Goal: Task Accomplishment & Management: Complete application form

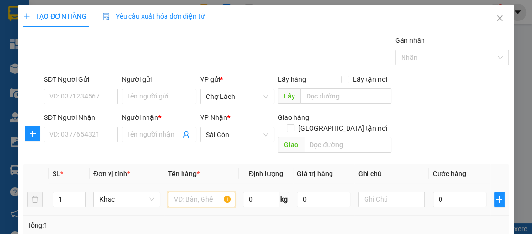
click at [188, 191] on input "text" at bounding box center [201, 199] width 67 height 16
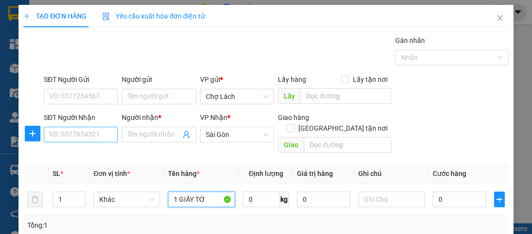
type input "1 GIẤY TỜ"
click at [90, 134] on input "SĐT Người Nhận" at bounding box center [81, 135] width 74 height 16
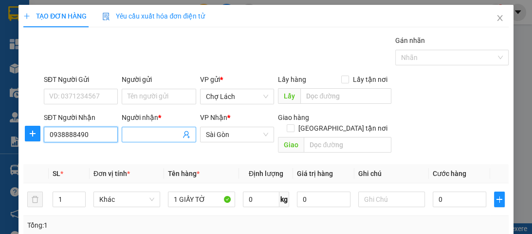
type input "0938888490"
click at [150, 133] on input "Người nhận *" at bounding box center [153, 134] width 53 height 11
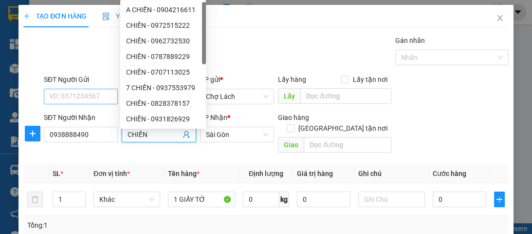
type input "CHIẾN"
click at [103, 97] on input "SĐT Người Gửi" at bounding box center [81, 97] width 74 height 16
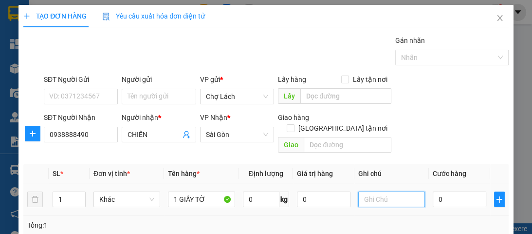
click at [389, 192] on input "text" at bounding box center [391, 199] width 67 height 16
type input "6RI-"
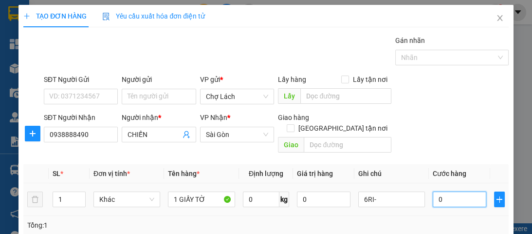
click at [438, 191] on input "0" at bounding box center [460, 199] width 54 height 16
type input "2"
type input "20"
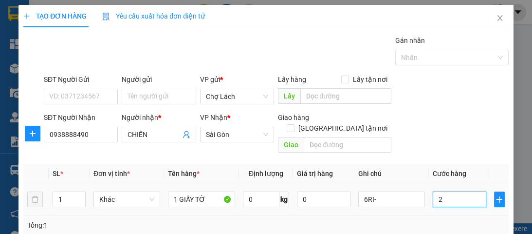
type input "20"
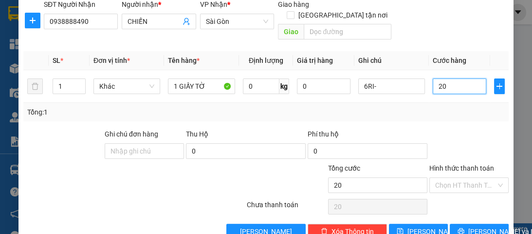
scroll to position [126, 0]
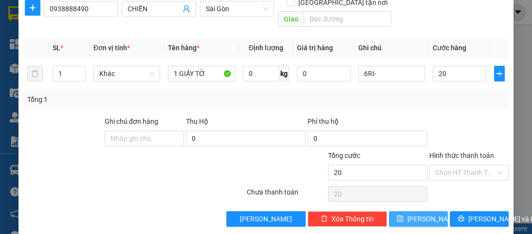
click at [409, 211] on button "[PERSON_NAME]" at bounding box center [418, 219] width 59 height 16
type input "20.000"
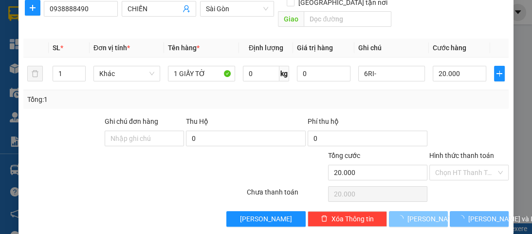
type input "0"
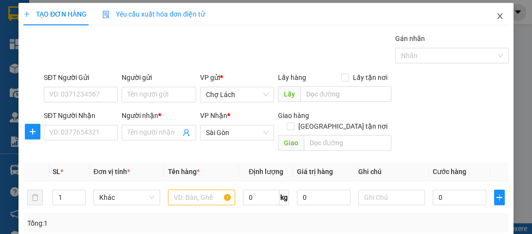
scroll to position [0, 0]
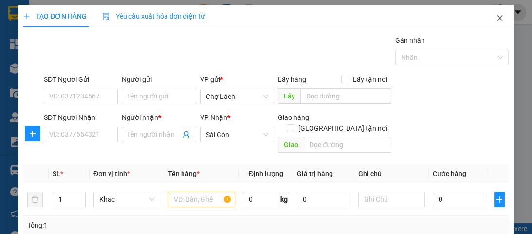
drag, startPoint x: 488, startPoint y: 19, endPoint x: 485, endPoint y: 24, distance: 5.9
click at [489, 19] on span "Close" at bounding box center [499, 18] width 27 height 27
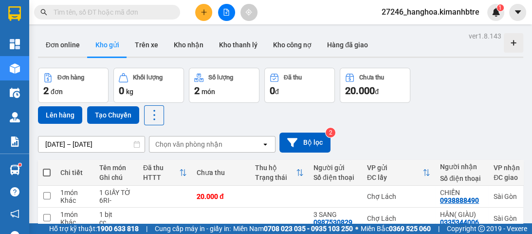
click at [121, 12] on input "text" at bounding box center [111, 12] width 115 height 11
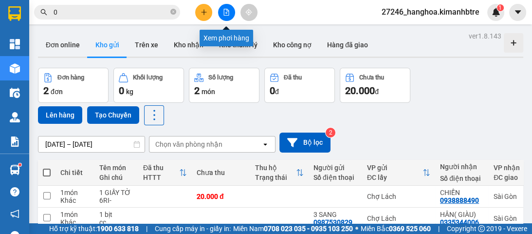
type input "0"
click at [225, 13] on icon "file-add" at bounding box center [226, 12] width 5 height 7
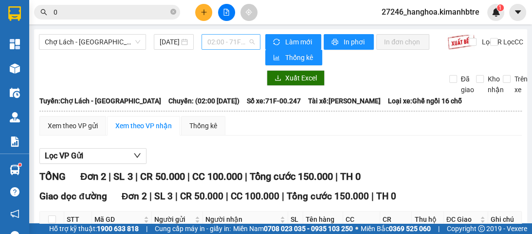
click at [223, 41] on span "02:00 - 71F-00.247" at bounding box center [230, 42] width 47 height 15
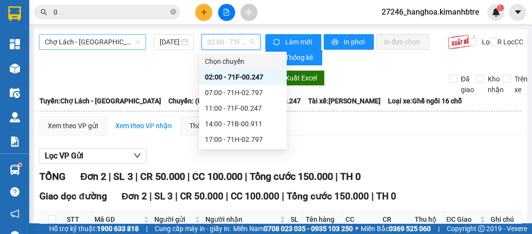
click at [73, 44] on span "Chợ Lách - [GEOGRAPHIC_DATA]" at bounding box center [92, 42] width 95 height 15
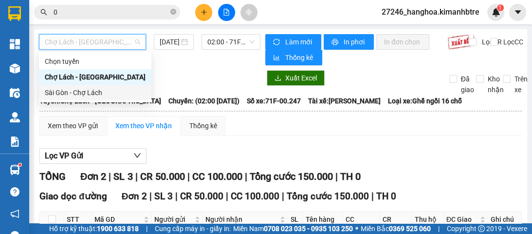
drag, startPoint x: 85, startPoint y: 94, endPoint x: 174, endPoint y: 62, distance: 94.8
click at [84, 94] on div "Sài Gòn - Chợ Lách" at bounding box center [95, 92] width 101 height 11
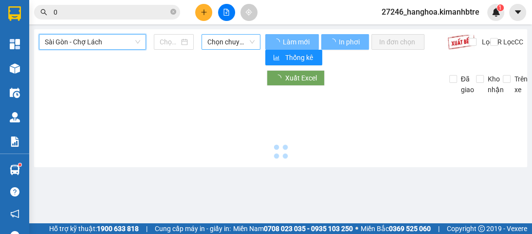
type input "[DATE]"
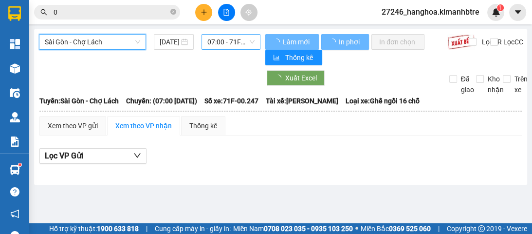
click at [214, 43] on span "07:00 - 71F-00.247" at bounding box center [230, 42] width 47 height 15
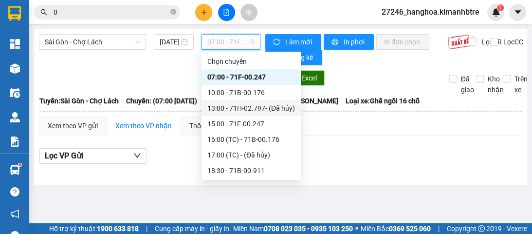
click at [230, 110] on div "13:00 - 71H-02.797 - (Đã hủy)" at bounding box center [251, 108] width 88 height 11
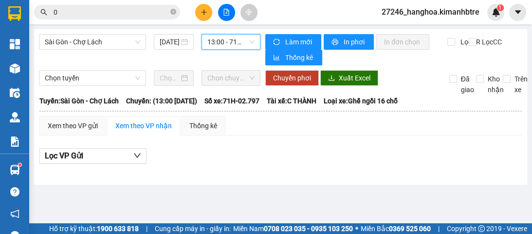
drag, startPoint x: 219, startPoint y: 43, endPoint x: 218, endPoint y: 50, distance: 6.8
click at [219, 43] on span "13:00 - 71H-02.797 - (Đã hủy)" at bounding box center [230, 42] width 47 height 15
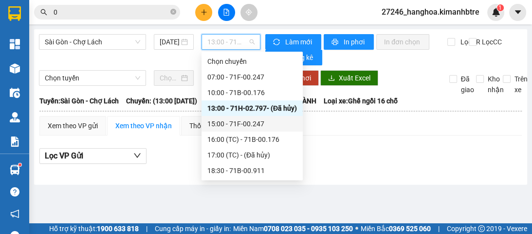
click at [229, 120] on div "15:00 - 71F-00.247" at bounding box center [252, 123] width 90 height 11
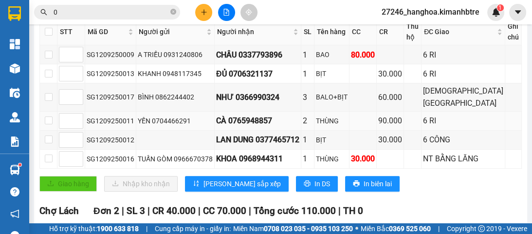
scroll to position [195, 0]
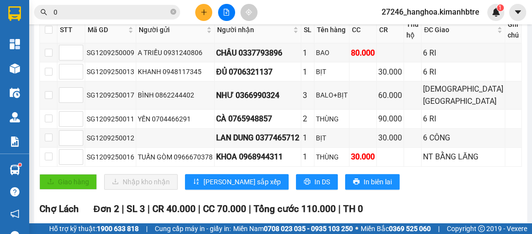
click at [69, 13] on input "0" at bounding box center [111, 12] width 115 height 11
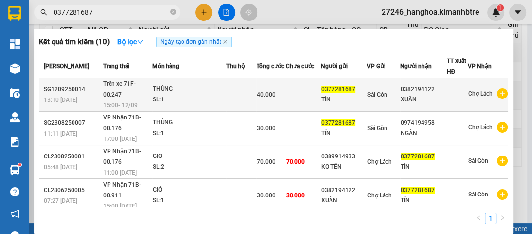
type input "0377281687"
click at [111, 95] on span "Trên xe 71F-00.247" at bounding box center [119, 89] width 33 height 18
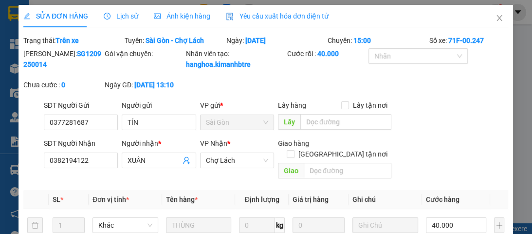
type input "0377281687"
type input "TÍN"
type input "0382194122"
type input "XUÂN"
type input "40.000"
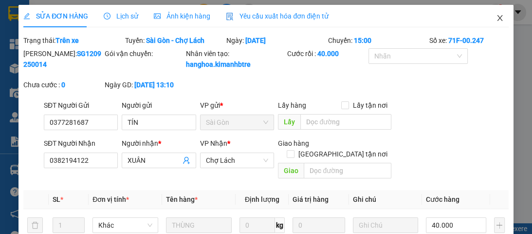
click at [497, 17] on icon "close" at bounding box center [499, 18] width 5 height 6
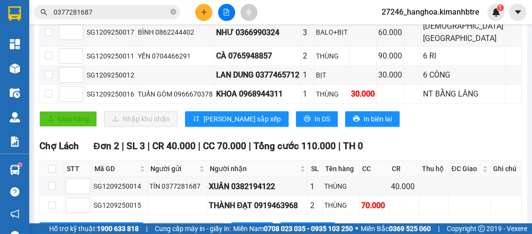
scroll to position [257, 0]
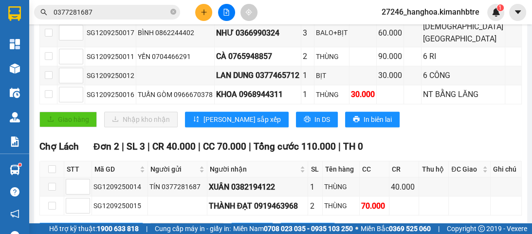
click at [107, 13] on input "0377281687" at bounding box center [111, 12] width 115 height 11
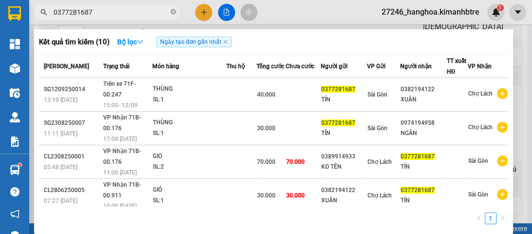
drag, startPoint x: 96, startPoint y: 7, endPoint x: 37, endPoint y: 12, distance: 59.1
click at [37, 12] on span "0377281687" at bounding box center [107, 12] width 146 height 15
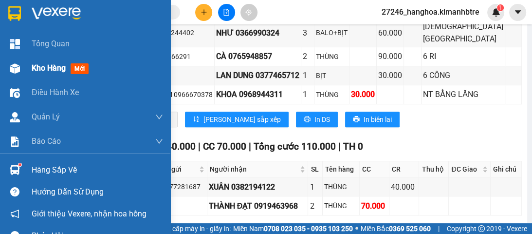
click at [34, 69] on span "Kho hàng" at bounding box center [49, 67] width 34 height 9
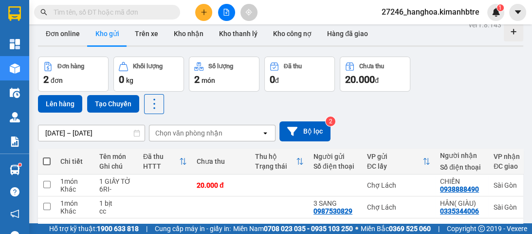
scroll to position [10, 0]
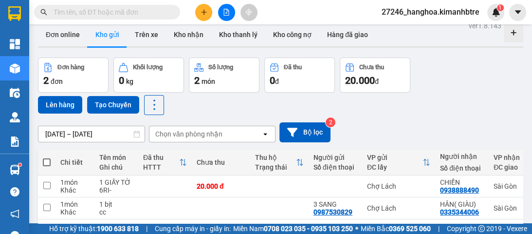
click at [44, 160] on span at bounding box center [47, 162] width 8 height 8
click at [47, 157] on input "checkbox" at bounding box center [47, 157] width 0 height 0
checkbox input "true"
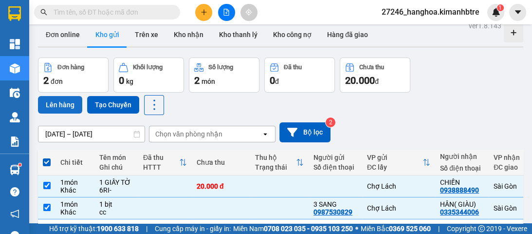
click at [63, 103] on button "Lên hàng" at bounding box center [60, 105] width 44 height 18
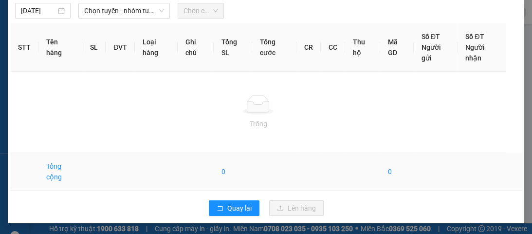
scroll to position [36, 0]
click at [229, 211] on span "Quay lại" at bounding box center [239, 207] width 24 height 11
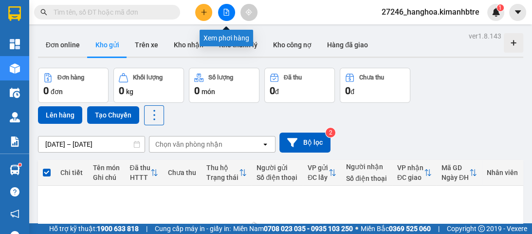
click at [227, 11] on icon "file-add" at bounding box center [226, 12] width 5 height 7
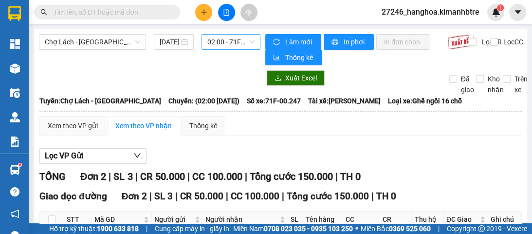
click at [229, 45] on span "02:00 - 71F-00.247" at bounding box center [230, 42] width 47 height 15
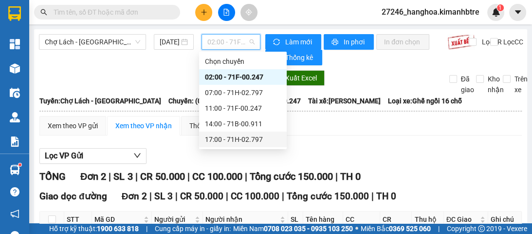
click at [241, 138] on div "17:00 - 71H-02.797" at bounding box center [243, 139] width 76 height 11
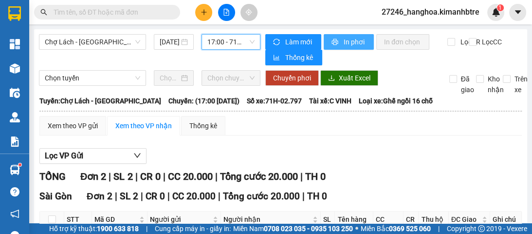
click at [350, 37] on span "In phơi" at bounding box center [355, 41] width 22 height 11
click at [344, 42] on span "In phơi" at bounding box center [355, 41] width 22 height 11
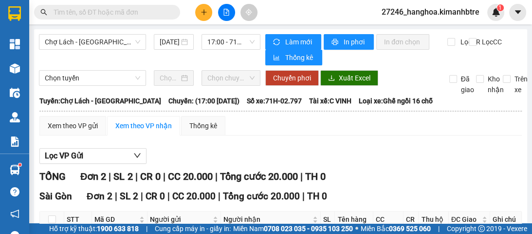
click at [205, 10] on icon "plus" at bounding box center [203, 12] width 7 height 7
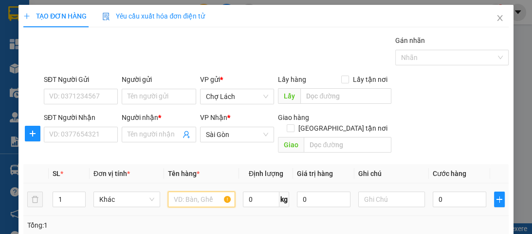
click at [173, 191] on input "text" at bounding box center [201, 199] width 67 height 16
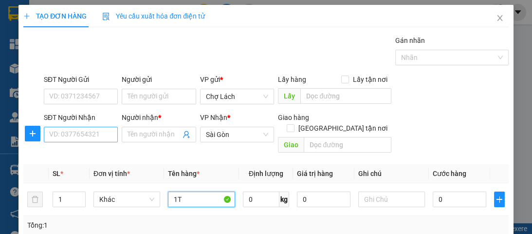
type input "1T"
click at [95, 129] on input "SĐT Người Nhận" at bounding box center [81, 135] width 74 height 16
click at [91, 137] on input "SĐT Người Nhận" at bounding box center [81, 135] width 74 height 16
type input "0"
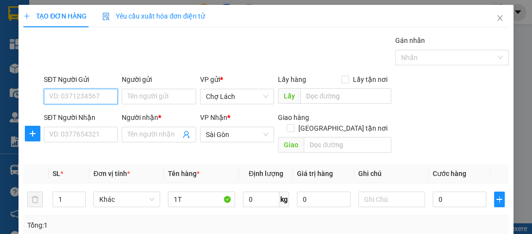
click at [62, 94] on input "SĐT Người Gửi" at bounding box center [81, 97] width 74 height 16
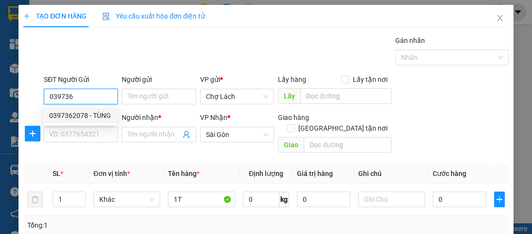
drag, startPoint x: 76, startPoint y: 120, endPoint x: 87, endPoint y: 120, distance: 10.2
click at [78, 118] on div "0397362078 - TÙNG" at bounding box center [80, 115] width 62 height 11
type input "0397362078"
type input "TÙNG"
type input "0397362078"
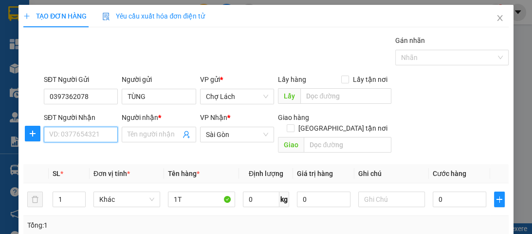
click at [90, 138] on input "SĐT Người Nhận" at bounding box center [81, 135] width 74 height 16
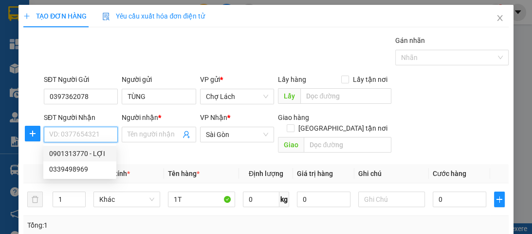
click at [102, 151] on div "0901313770 - LỢI" at bounding box center [79, 153] width 61 height 11
type input "0901313770"
type input "LỢI"
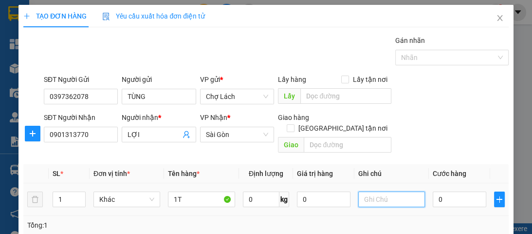
click at [374, 191] on input "text" at bounding box center [391, 199] width 67 height 16
click at [439, 191] on input "0" at bounding box center [460, 199] width 54 height 16
type input "3"
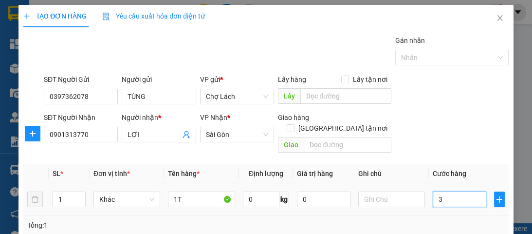
type input "30"
type input "30.000"
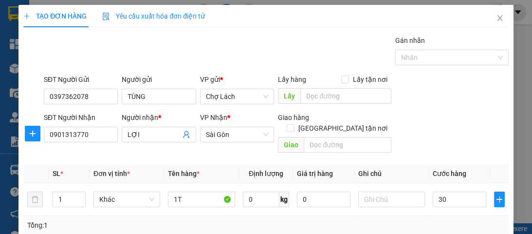
type input "30.000"
type input "0"
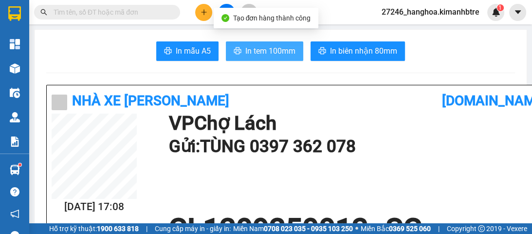
click at [263, 55] on span "In tem 100mm" at bounding box center [270, 51] width 50 height 12
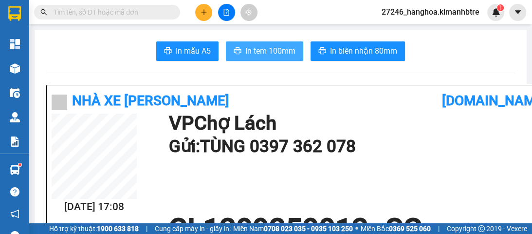
click at [272, 49] on span "In tem 100mm" at bounding box center [270, 51] width 50 height 12
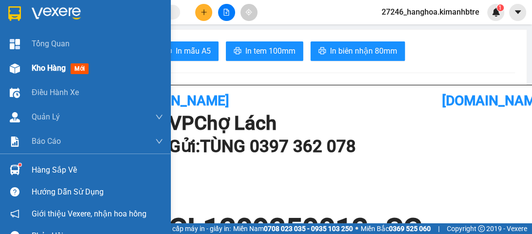
click at [43, 65] on span "Kho hàng" at bounding box center [49, 67] width 34 height 9
